Goal: Task Accomplishment & Management: Manage account settings

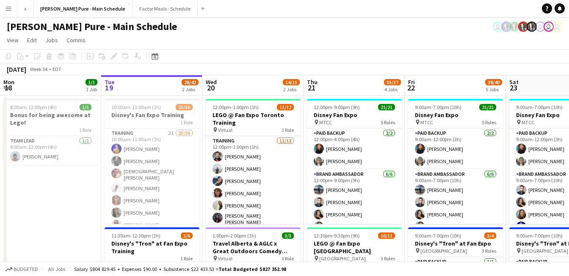
click at [7, 12] on button "Menu" at bounding box center [8, 8] width 17 height 17
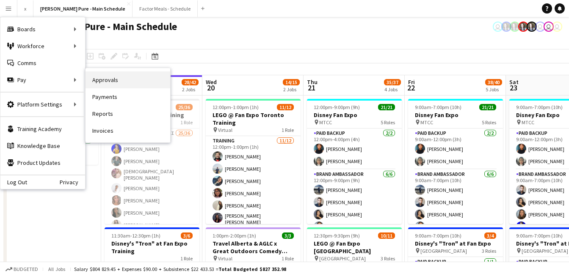
click at [103, 85] on link "Approvals" at bounding box center [127, 80] width 85 height 17
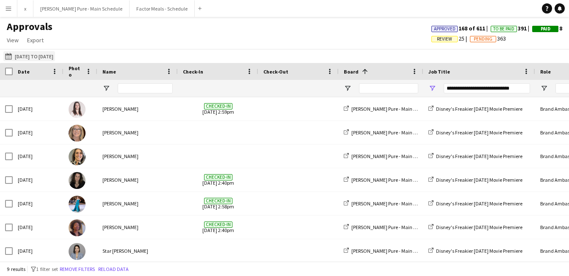
click at [48, 54] on button "[DATE] to [DATE] [DATE] to [DATE]" at bounding box center [29, 56] width 52 height 10
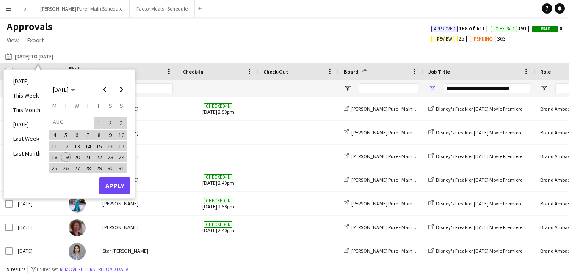
click at [113, 177] on div "[DATE] M [DATE] T [DATE] W [DATE] T [DATE] F [DATE] S [DATE] S [DATE] 2 3 4 5 6…" at bounding box center [88, 139] width 85 height 75
click at [110, 187] on button "Apply" at bounding box center [114, 185] width 31 height 17
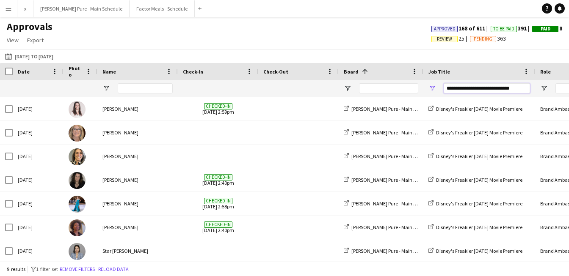
click at [508, 89] on input "**********" at bounding box center [487, 88] width 86 height 10
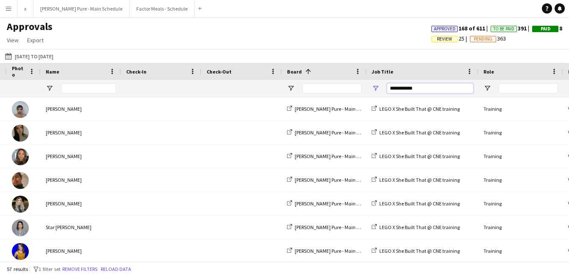
type input "**********"
click at [506, 90] on input "Role Filter Input" at bounding box center [528, 88] width 59 height 10
type input "********"
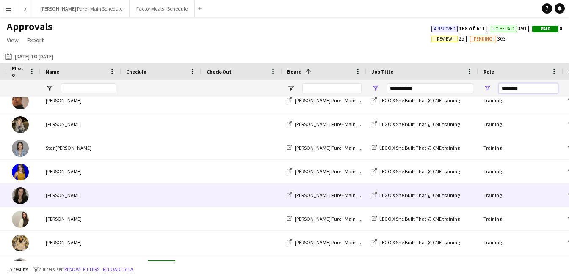
scroll to position [107, 0]
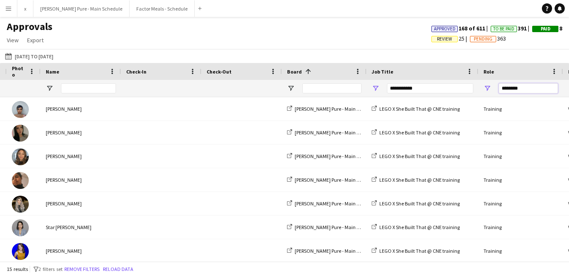
click at [511, 88] on input "********" at bounding box center [528, 88] width 59 height 10
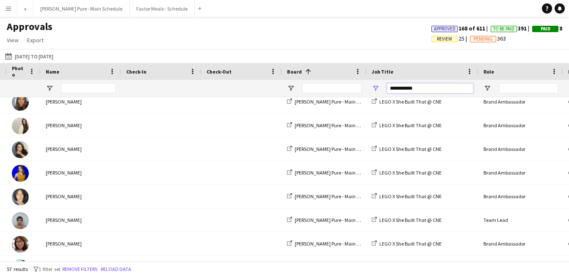
click at [425, 88] on input "**********" at bounding box center [430, 88] width 86 height 10
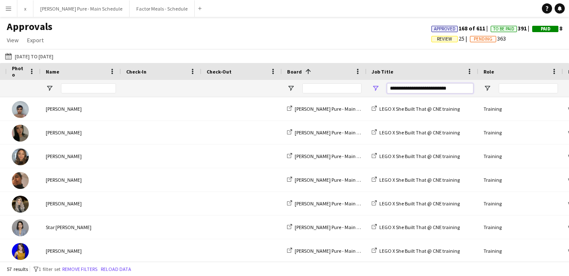
type input "**********"
click at [509, 88] on input "Role Filter Input" at bounding box center [528, 88] width 59 height 10
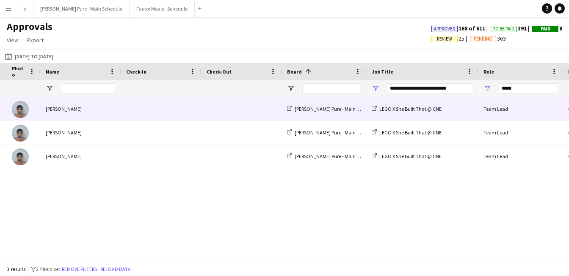
click at [15, 119] on div at bounding box center [24, 108] width 34 height 23
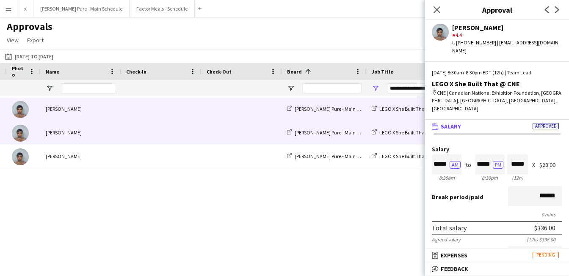
click at [18, 141] on img at bounding box center [20, 133] width 17 height 17
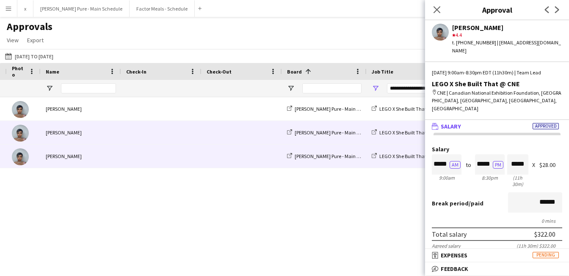
click at [21, 159] on img at bounding box center [20, 157] width 17 height 17
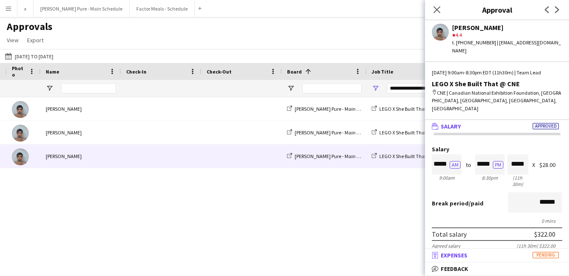
click at [483, 249] on mat-expansion-panel-header "receipt Expenses Pending" at bounding box center [497, 255] width 144 height 13
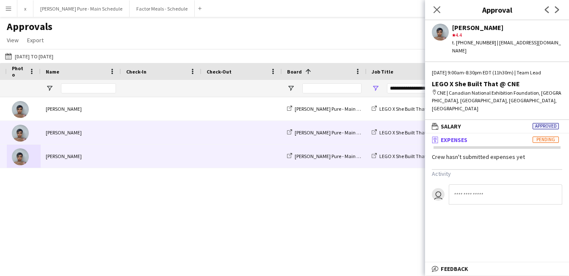
click at [23, 128] on img at bounding box center [20, 133] width 17 height 17
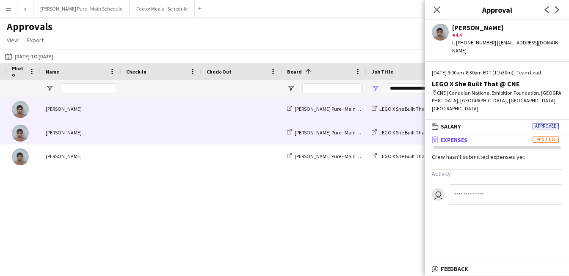
click at [19, 111] on img at bounding box center [20, 109] width 17 height 17
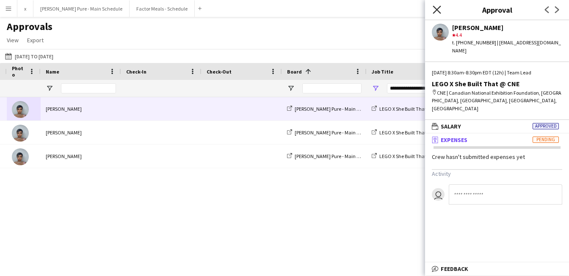
click at [435, 10] on icon "Close pop-in" at bounding box center [437, 10] width 8 height 8
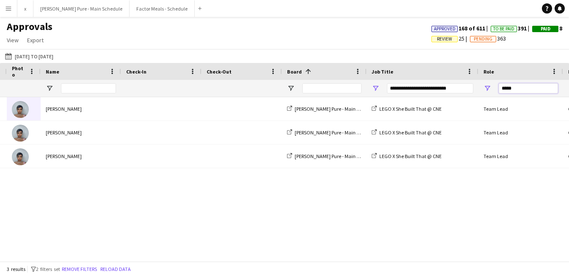
click at [507, 87] on input "****" at bounding box center [528, 88] width 59 height 10
click at [507, 88] on input "****" at bounding box center [528, 88] width 59 height 10
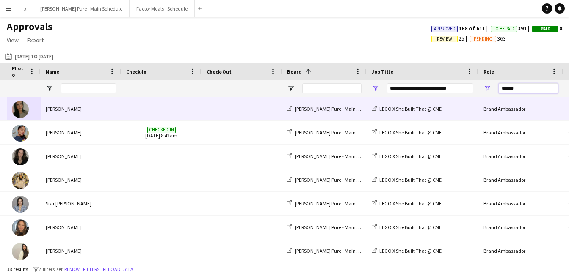
type input "*****"
click at [21, 110] on img at bounding box center [20, 109] width 17 height 17
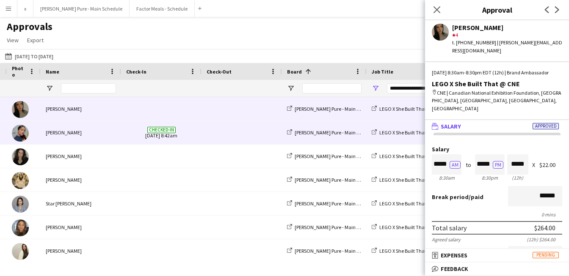
click at [19, 137] on img at bounding box center [20, 133] width 17 height 17
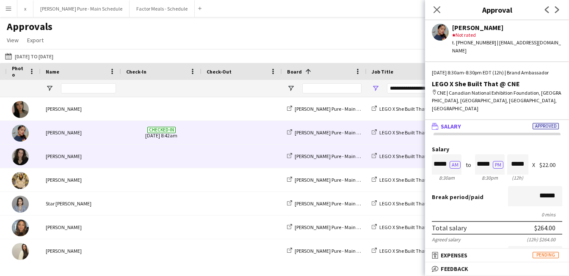
click at [22, 155] on img at bounding box center [20, 157] width 17 height 17
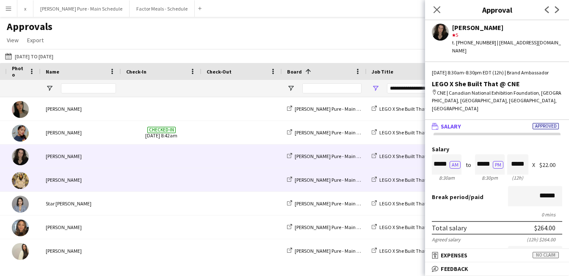
click at [19, 181] on img at bounding box center [20, 180] width 17 height 17
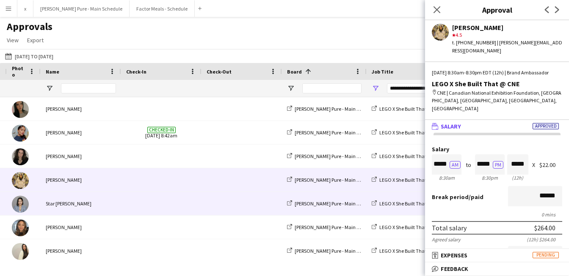
click at [22, 210] on img at bounding box center [20, 204] width 17 height 17
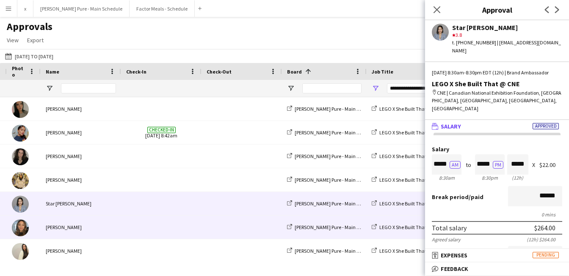
click at [18, 229] on img at bounding box center [20, 228] width 17 height 17
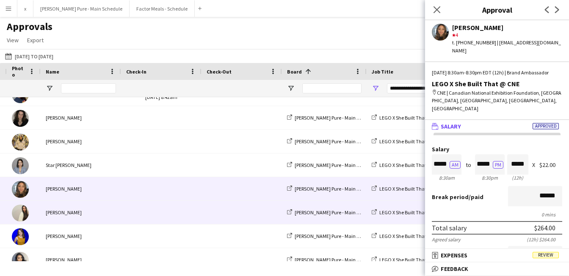
scroll to position [47, 0]
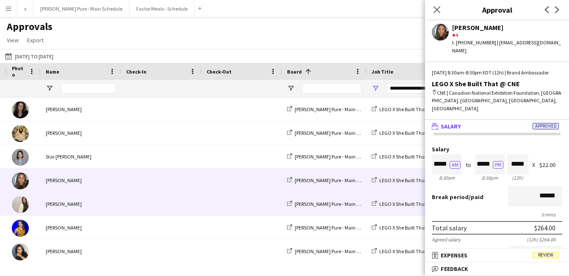
click at [19, 209] on img at bounding box center [20, 204] width 17 height 17
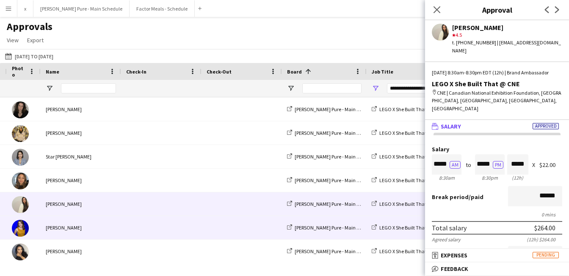
click at [22, 230] on img at bounding box center [20, 228] width 17 height 17
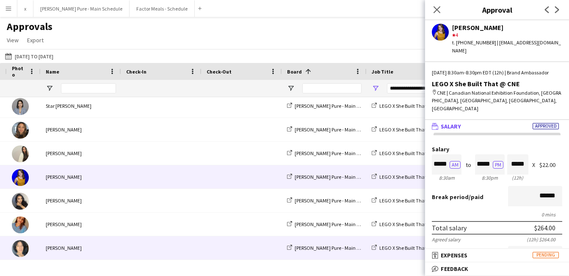
scroll to position [110, 0]
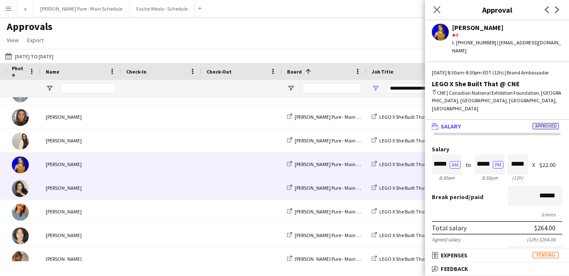
click at [19, 189] on img at bounding box center [20, 188] width 17 height 17
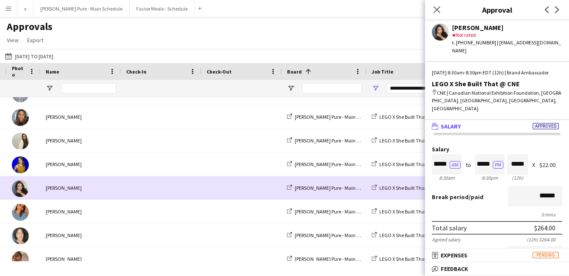
scroll to position [140, 0]
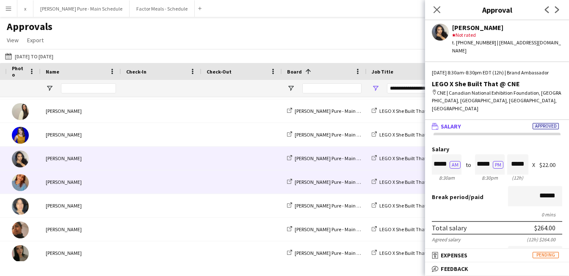
click at [19, 185] on img at bounding box center [20, 182] width 17 height 17
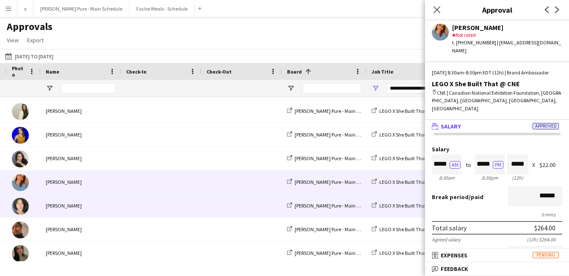
click at [19, 213] on img at bounding box center [20, 206] width 17 height 17
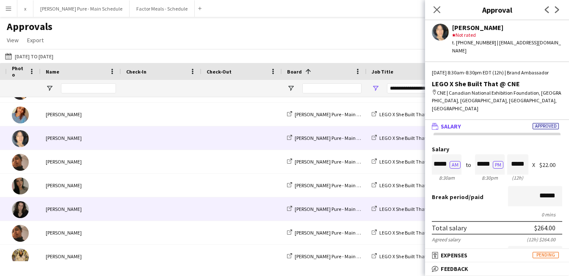
scroll to position [213, 0]
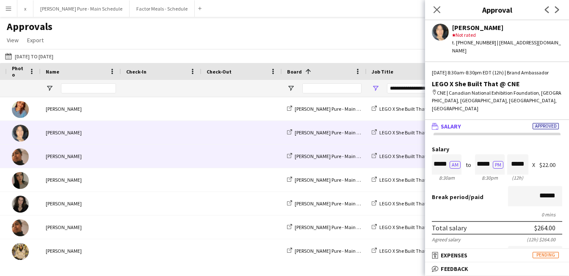
click at [18, 163] on img at bounding box center [20, 157] width 17 height 17
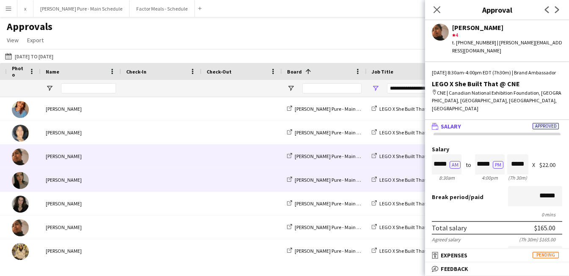
click at [19, 183] on img at bounding box center [20, 180] width 17 height 17
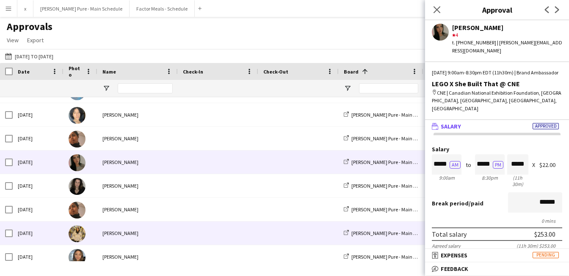
scroll to position [240, 0]
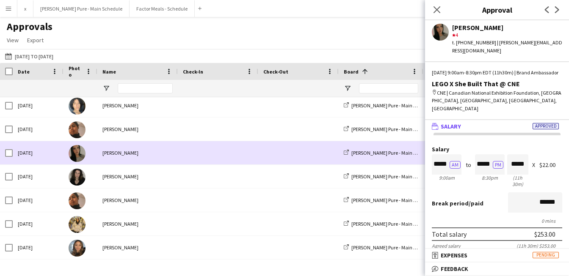
click at [77, 154] on img at bounding box center [77, 153] width 17 height 17
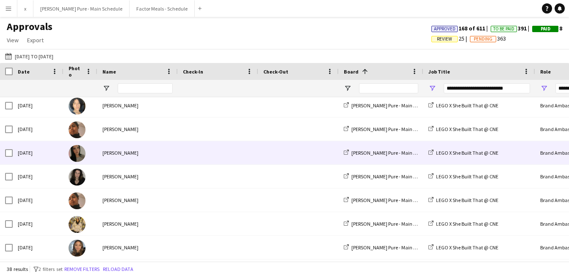
click at [77, 152] on img at bounding box center [77, 153] width 17 height 17
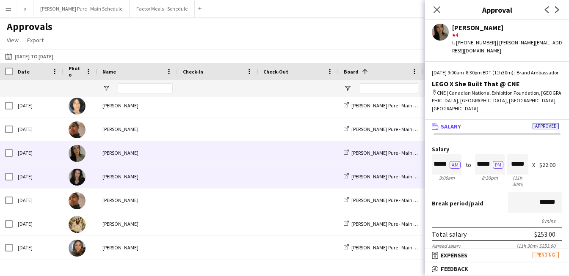
click at [78, 178] on img at bounding box center [77, 177] width 17 height 17
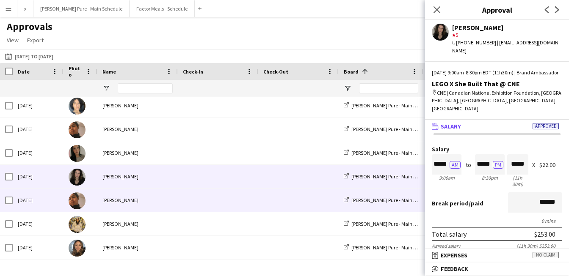
click at [75, 206] on img at bounding box center [77, 201] width 17 height 17
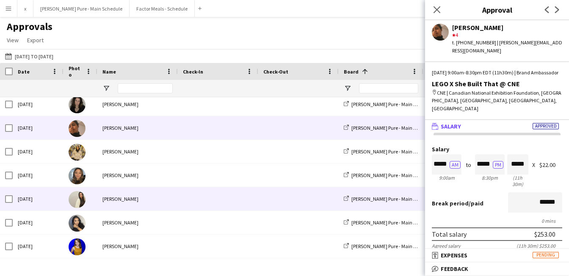
scroll to position [313, 0]
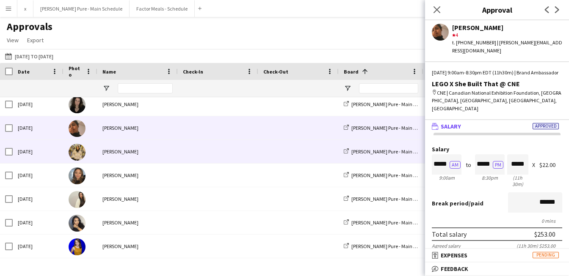
click at [73, 157] on img at bounding box center [77, 152] width 17 height 17
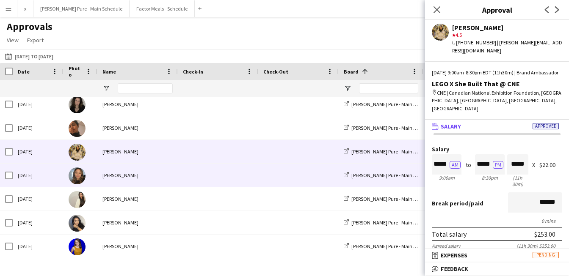
click at [77, 178] on img at bounding box center [77, 176] width 17 height 17
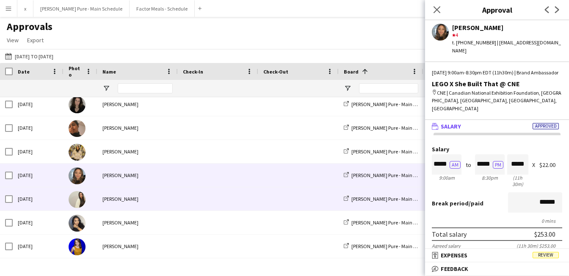
click at [77, 204] on img at bounding box center [77, 199] width 17 height 17
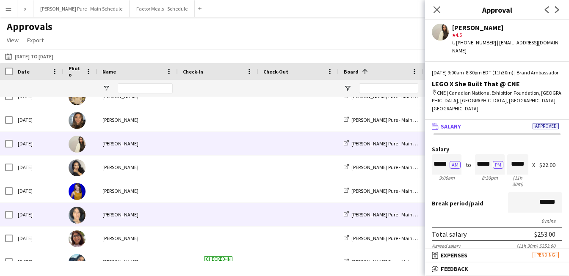
scroll to position [388, 0]
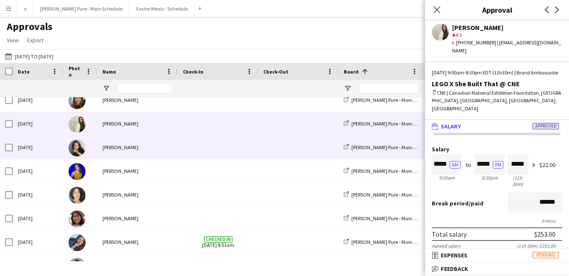
click at [72, 147] on img at bounding box center [77, 148] width 17 height 17
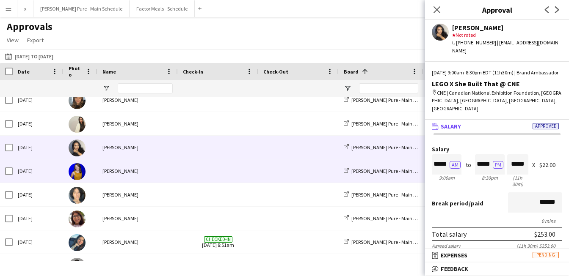
click at [76, 178] on img at bounding box center [77, 171] width 17 height 17
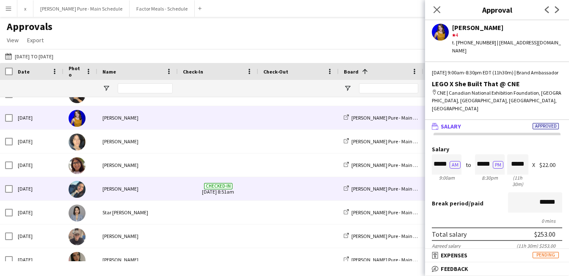
scroll to position [442, 0]
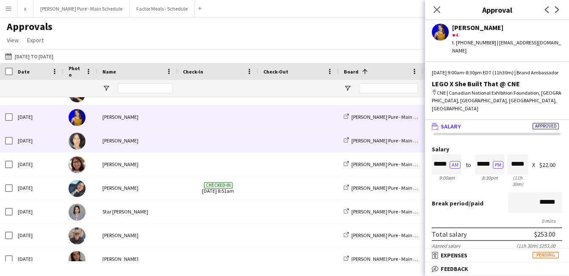
click at [79, 144] on img at bounding box center [77, 141] width 17 height 17
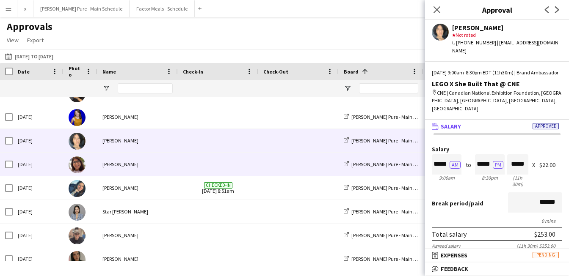
click at [74, 167] on img at bounding box center [77, 165] width 17 height 17
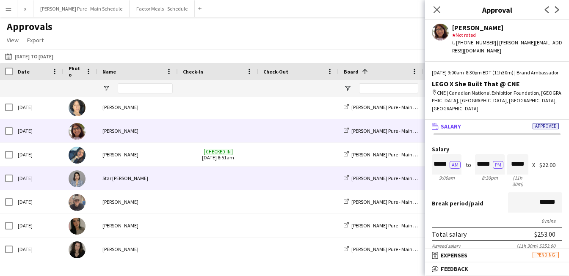
scroll to position [484, 0]
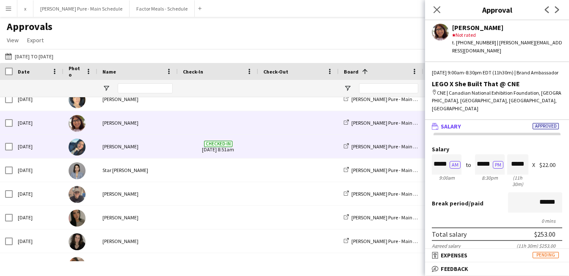
click at [73, 150] on img at bounding box center [77, 147] width 17 height 17
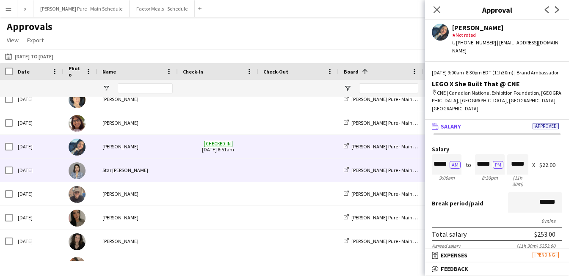
click at [75, 166] on img at bounding box center [77, 171] width 17 height 17
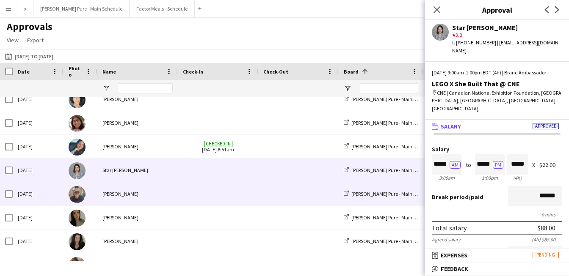
click at [77, 197] on img at bounding box center [77, 194] width 17 height 17
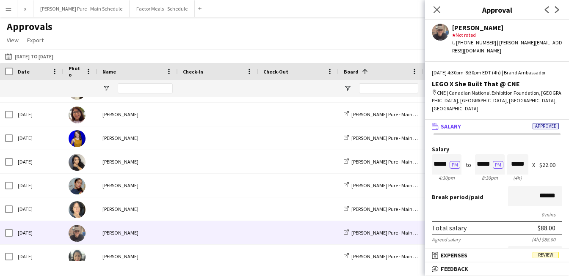
scroll to position [736, 0]
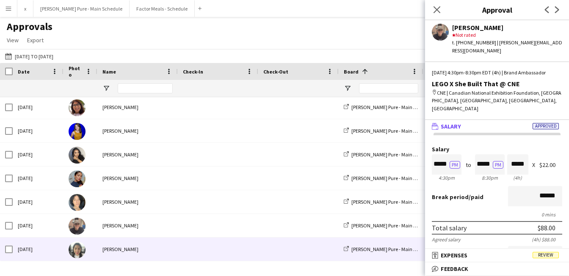
click at [80, 253] on img at bounding box center [77, 250] width 17 height 17
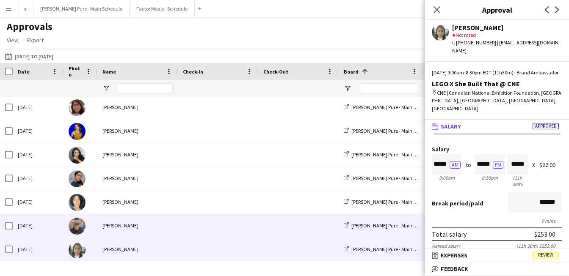
click at [79, 228] on img at bounding box center [77, 226] width 17 height 17
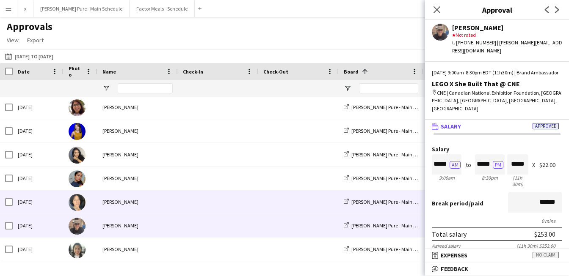
click at [79, 203] on img at bounding box center [77, 202] width 17 height 17
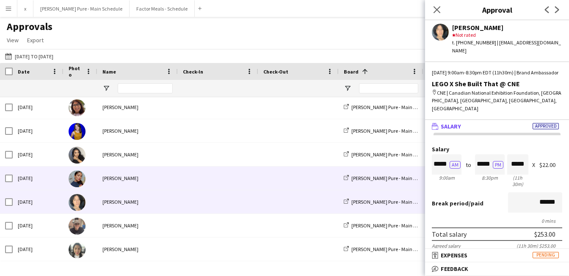
click at [80, 176] on img at bounding box center [77, 179] width 17 height 17
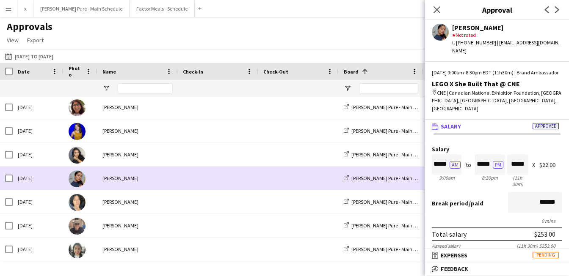
scroll to position [713, 0]
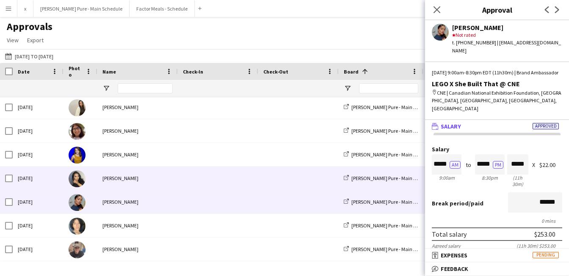
click at [80, 176] on img at bounding box center [77, 179] width 17 height 17
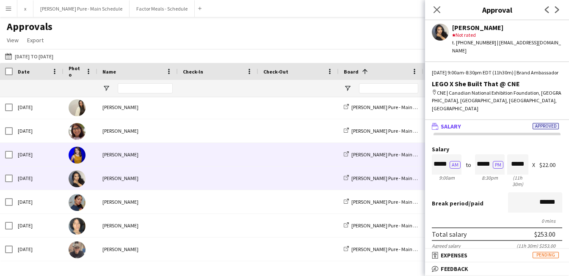
scroll to position [692, 0]
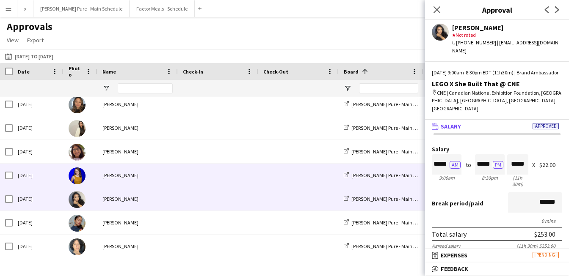
click at [80, 174] on img at bounding box center [77, 176] width 17 height 17
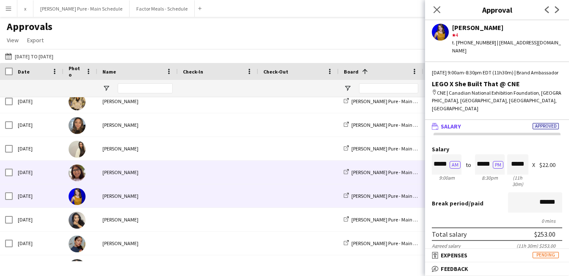
scroll to position [670, 0]
click at [80, 175] on img at bounding box center [77, 173] width 17 height 17
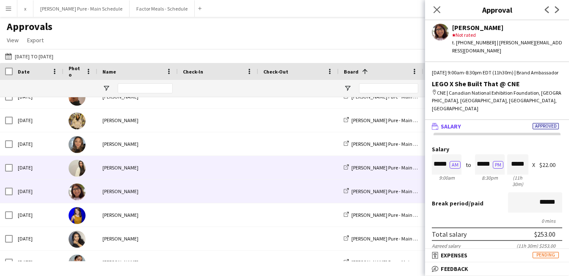
scroll to position [652, 0]
click at [80, 173] on img at bounding box center [77, 168] width 17 height 17
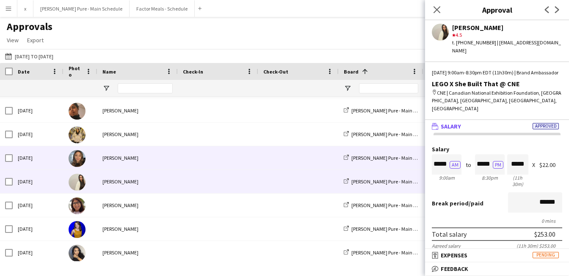
scroll to position [634, 0]
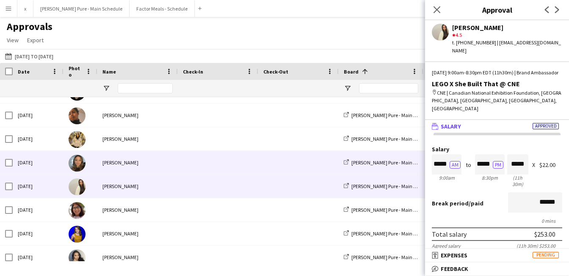
click at [77, 167] on img at bounding box center [77, 163] width 17 height 17
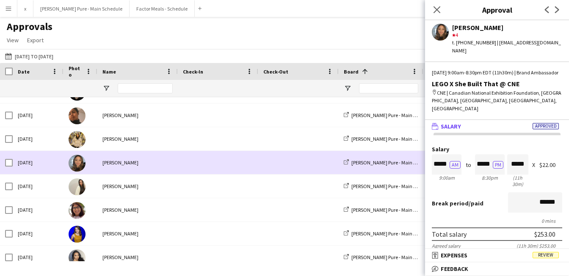
scroll to position [607, 0]
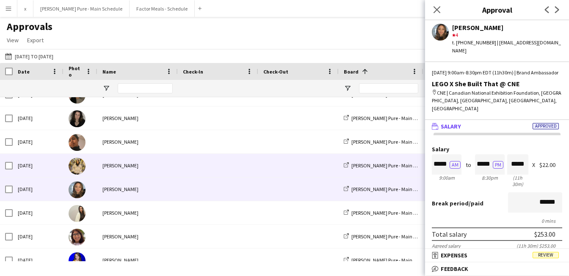
click at [76, 166] on img at bounding box center [77, 166] width 17 height 17
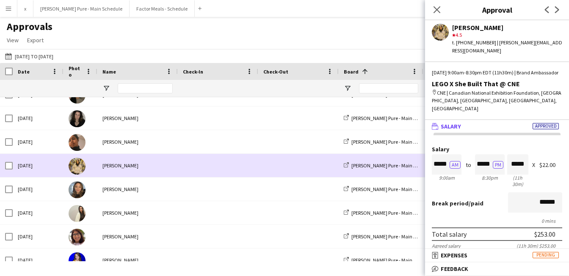
scroll to position [589, 0]
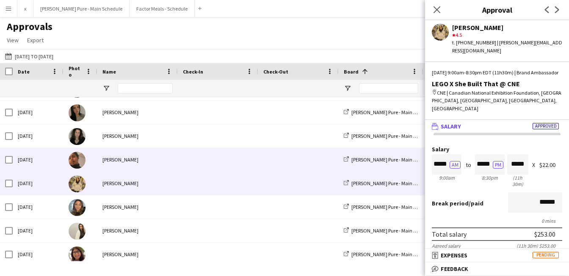
click at [75, 160] on img at bounding box center [77, 160] width 17 height 17
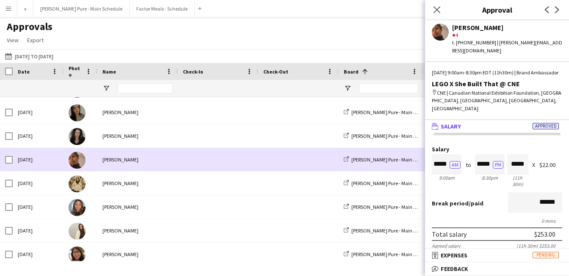
scroll to position [571, 0]
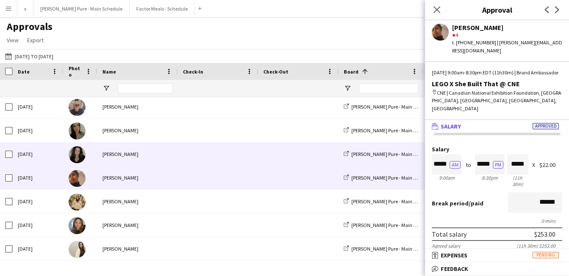
click at [75, 152] on img at bounding box center [77, 154] width 17 height 17
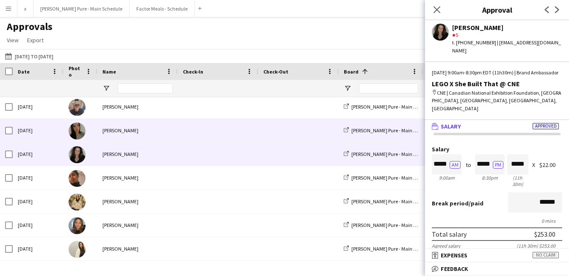
click at [80, 138] on img at bounding box center [77, 131] width 17 height 17
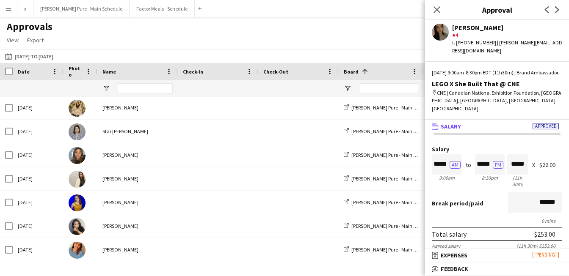
scroll to position [0, 0]
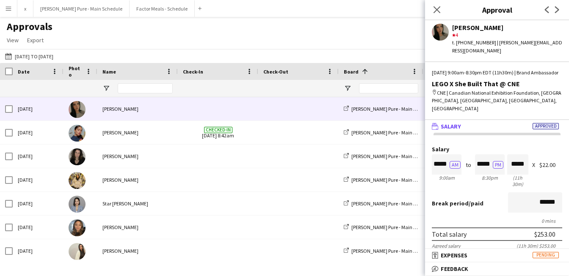
click at [77, 112] on img at bounding box center [77, 109] width 17 height 17
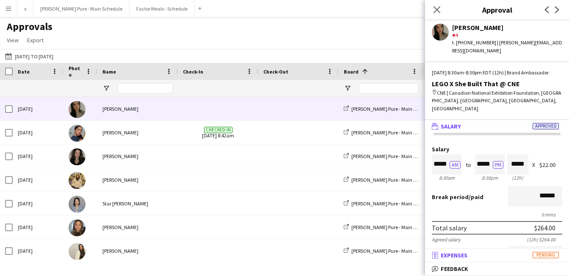
click at [493, 256] on mat-panel-title "receipt Expenses Pending" at bounding box center [495, 256] width 141 height 8
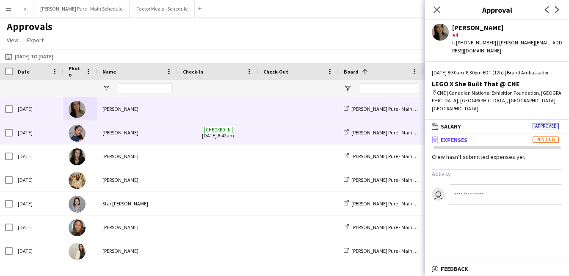
click at [72, 133] on img at bounding box center [77, 133] width 17 height 17
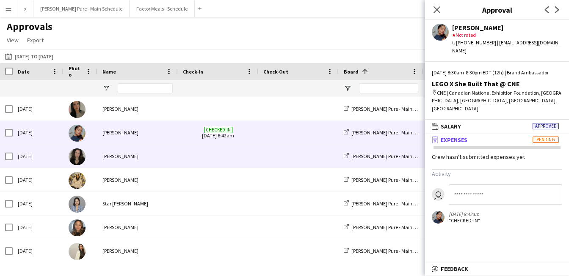
click at [76, 157] on img at bounding box center [77, 157] width 17 height 17
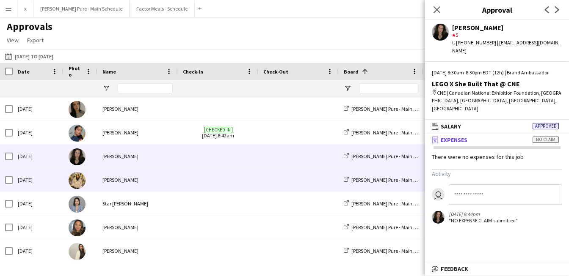
click at [76, 181] on img at bounding box center [77, 180] width 17 height 17
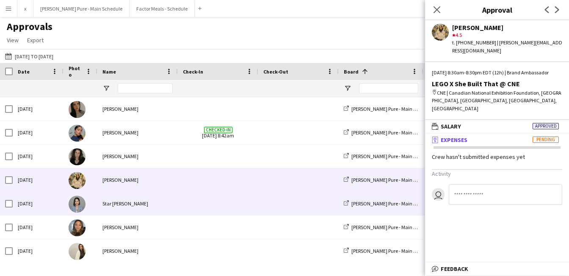
click at [75, 202] on img at bounding box center [77, 204] width 17 height 17
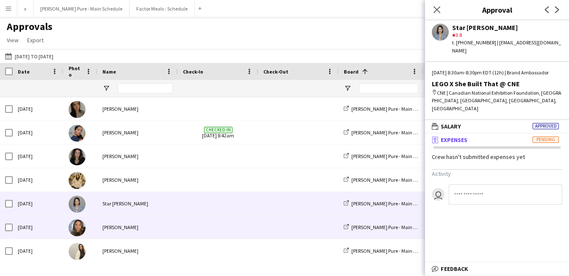
click at [78, 235] on img at bounding box center [77, 228] width 17 height 17
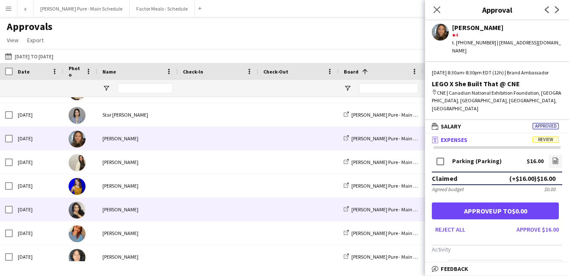
scroll to position [89, 0]
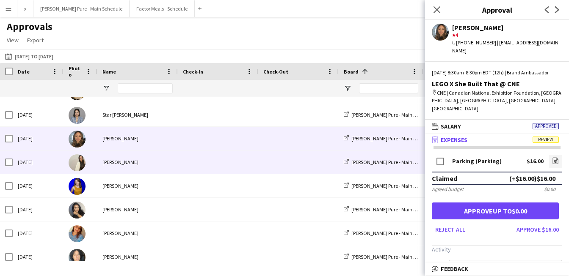
click at [77, 165] on img at bounding box center [77, 162] width 17 height 17
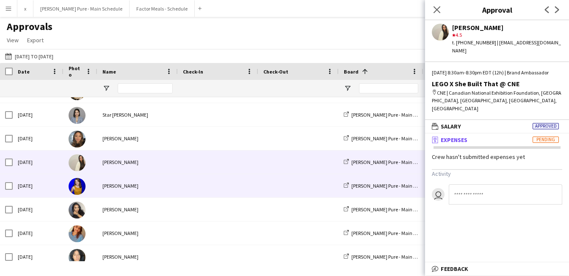
click at [76, 189] on img at bounding box center [77, 186] width 17 height 17
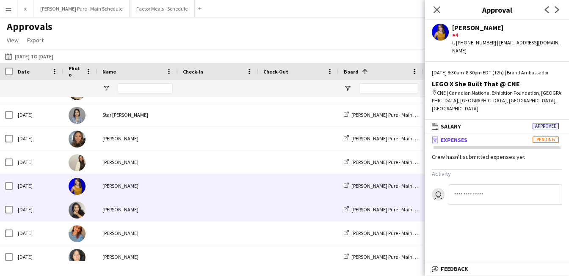
click at [77, 206] on img at bounding box center [77, 210] width 17 height 17
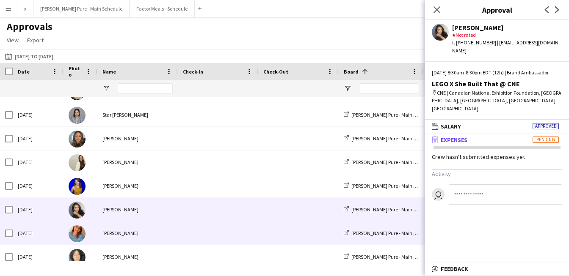
click at [77, 238] on img at bounding box center [77, 234] width 17 height 17
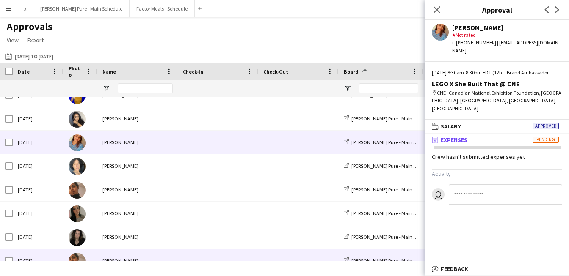
scroll to position [245, 0]
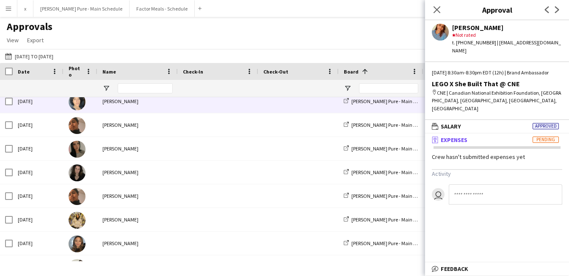
click at [75, 107] on img at bounding box center [77, 102] width 17 height 17
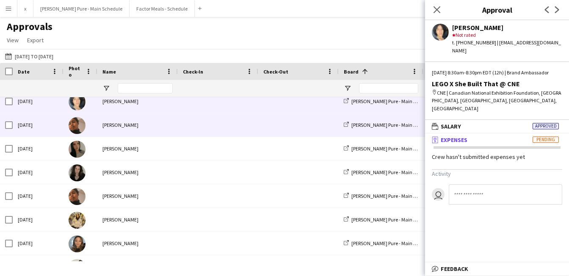
click at [74, 131] on img at bounding box center [77, 125] width 17 height 17
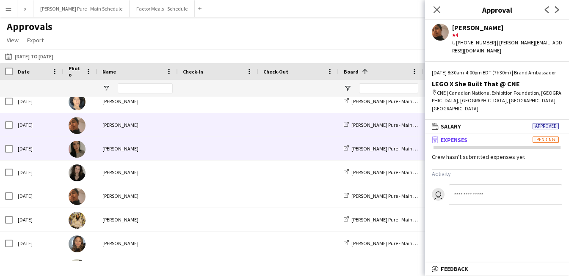
click at [74, 151] on img at bounding box center [77, 149] width 17 height 17
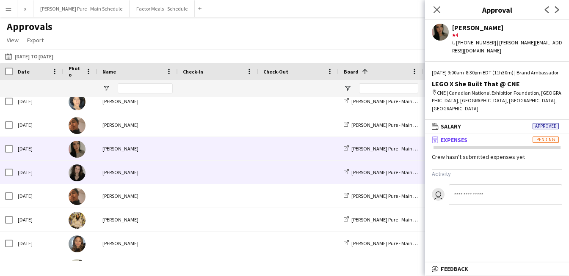
click at [80, 174] on img at bounding box center [77, 173] width 17 height 17
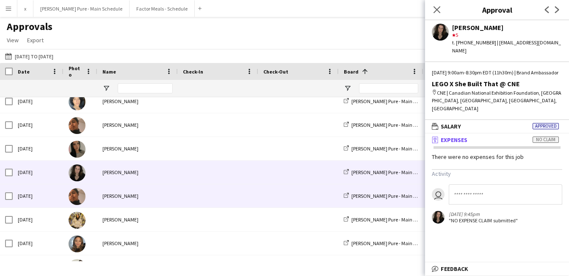
click at [79, 201] on img at bounding box center [77, 196] width 17 height 17
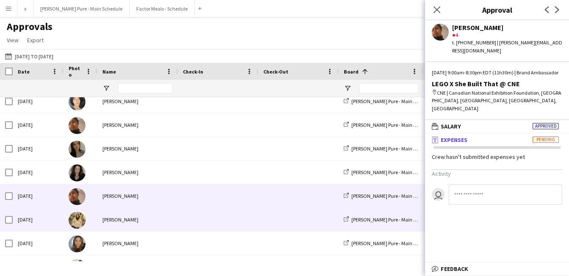
click at [78, 228] on img at bounding box center [77, 220] width 17 height 17
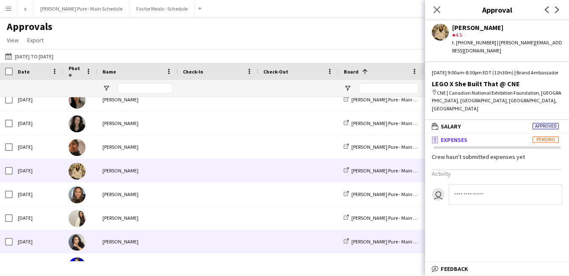
scroll to position [321, 0]
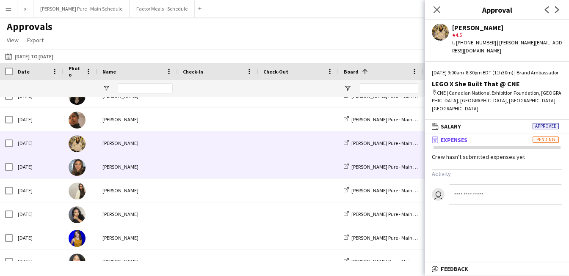
click at [77, 171] on img at bounding box center [77, 167] width 17 height 17
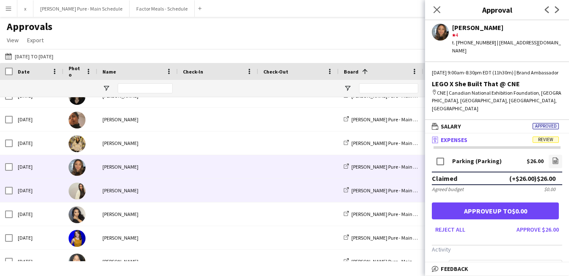
click at [78, 201] on div at bounding box center [80, 190] width 34 height 23
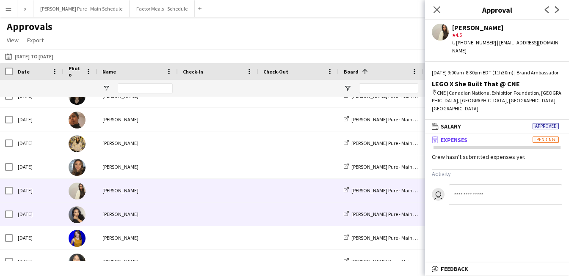
click at [78, 221] on img at bounding box center [77, 215] width 17 height 17
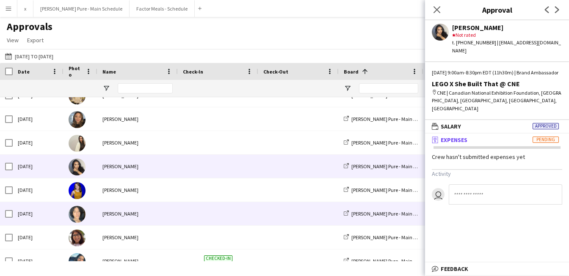
scroll to position [369, 0]
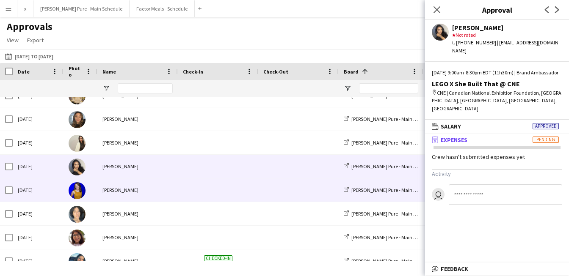
click at [77, 192] on img at bounding box center [77, 190] width 17 height 17
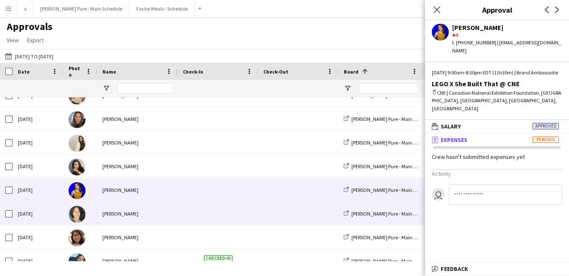
click at [77, 214] on img at bounding box center [77, 214] width 17 height 17
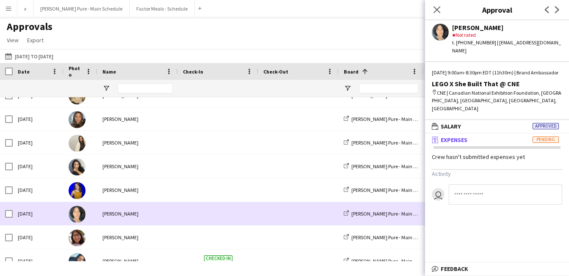
scroll to position [410, 0]
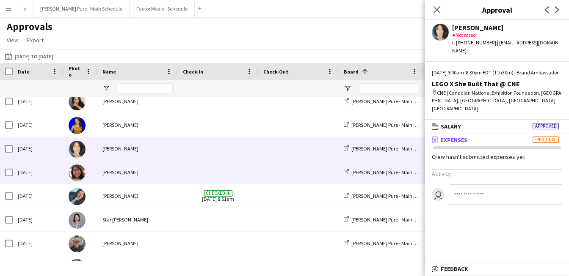
click at [79, 175] on img at bounding box center [77, 173] width 17 height 17
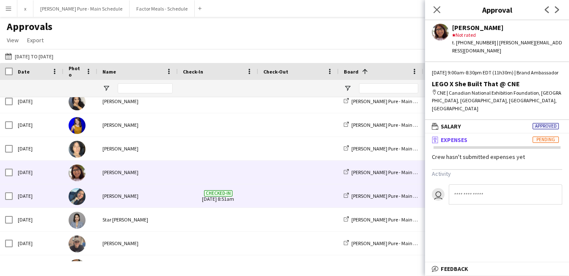
click at [77, 204] on img at bounding box center [77, 196] width 17 height 17
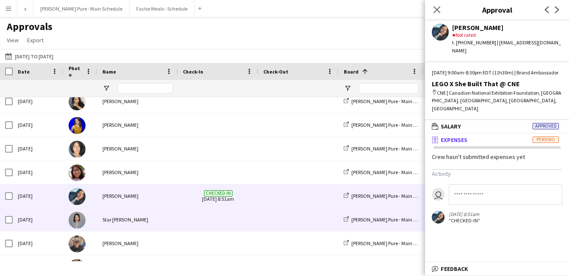
click at [78, 229] on div at bounding box center [80, 219] width 34 height 23
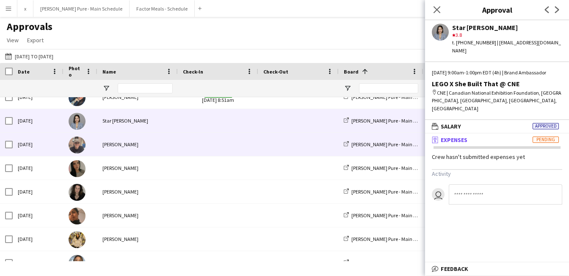
click at [76, 146] on img at bounding box center [77, 145] width 17 height 17
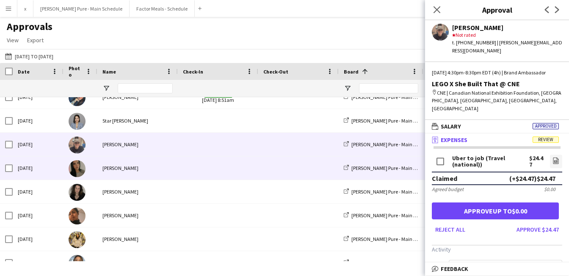
click at [78, 170] on img at bounding box center [77, 168] width 17 height 17
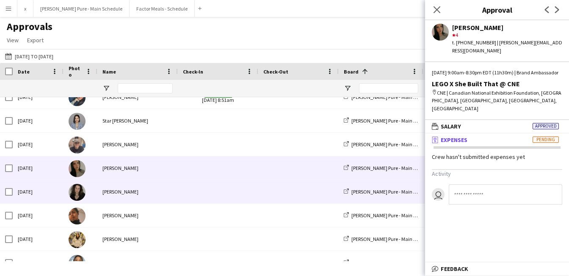
click at [78, 195] on img at bounding box center [77, 192] width 17 height 17
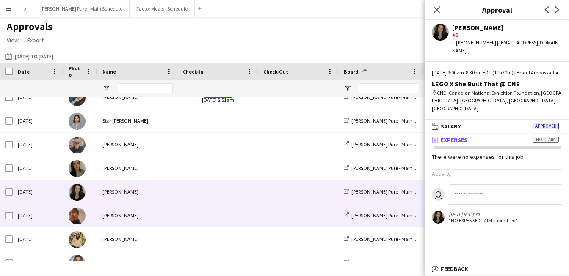
click at [80, 222] on img at bounding box center [77, 216] width 17 height 17
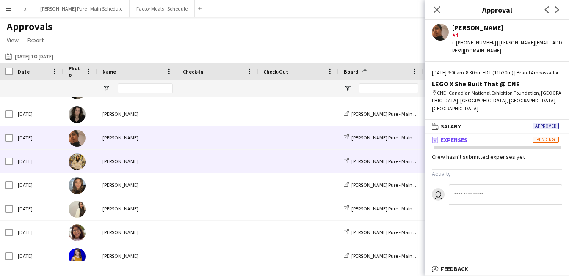
click at [83, 161] on img at bounding box center [77, 162] width 17 height 17
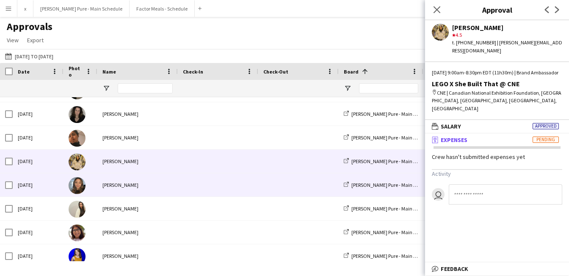
click at [80, 187] on img at bounding box center [77, 185] width 17 height 17
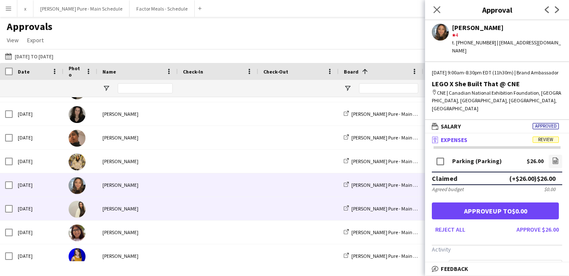
click at [76, 214] on img at bounding box center [77, 209] width 17 height 17
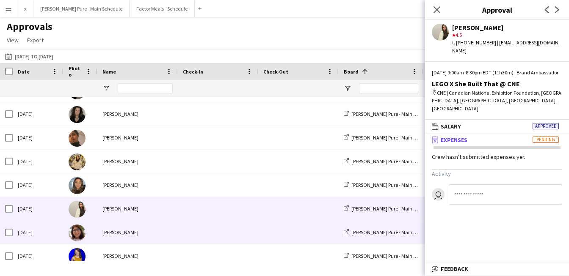
click at [76, 232] on img at bounding box center [77, 233] width 17 height 17
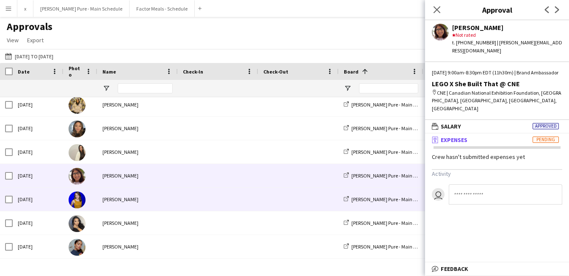
click at [78, 199] on img at bounding box center [77, 200] width 17 height 17
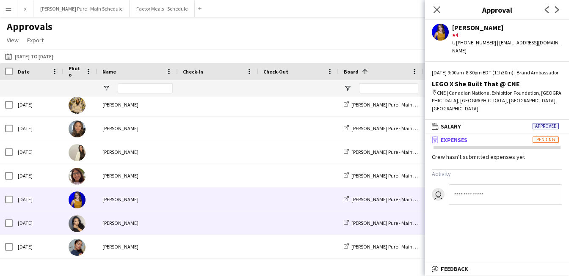
click at [77, 223] on img at bounding box center [77, 223] width 17 height 17
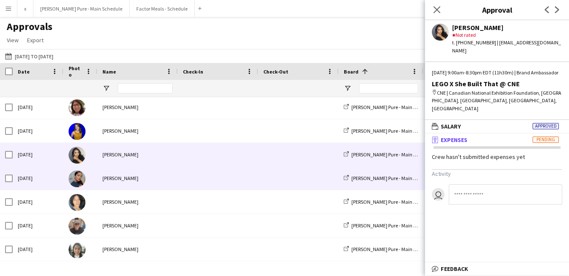
click at [75, 176] on img at bounding box center [77, 179] width 17 height 17
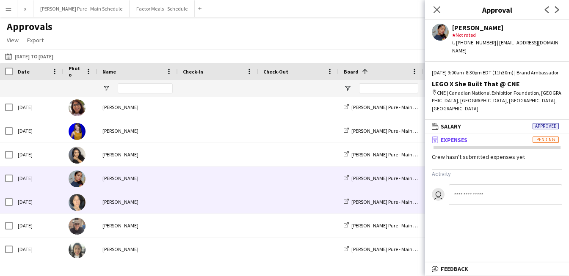
click at [79, 199] on img at bounding box center [77, 202] width 17 height 17
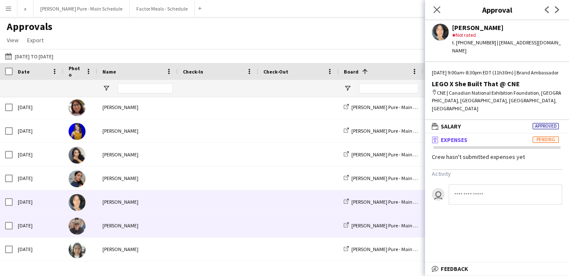
click at [79, 226] on img at bounding box center [77, 226] width 17 height 17
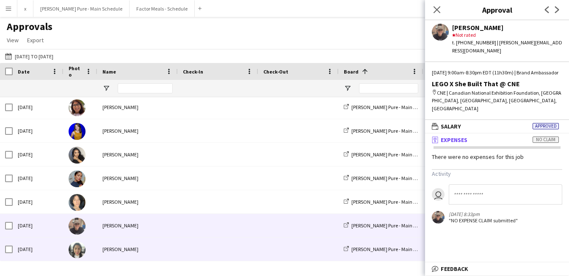
click at [83, 248] on img at bounding box center [77, 250] width 17 height 17
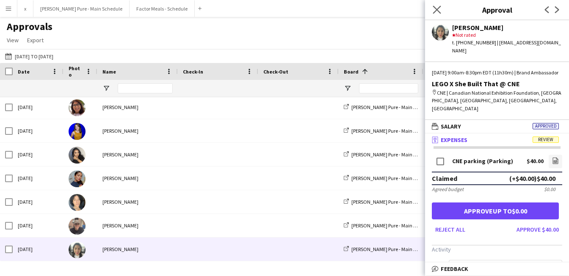
click at [436, 14] on app-icon "Close pop-in" at bounding box center [437, 10] width 12 height 12
